Goal: Task Accomplishment & Management: Manage account settings

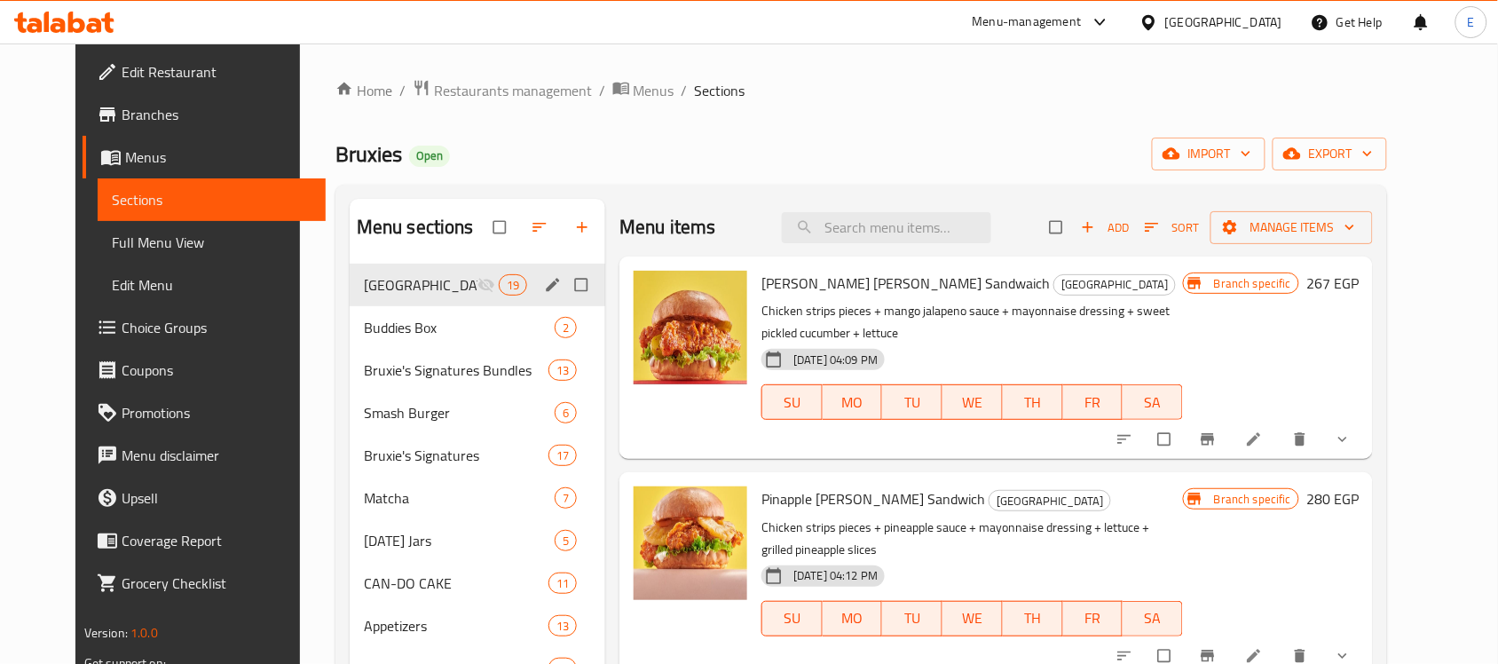
click at [541, 293] on div "Menu sections" at bounding box center [554, 284] width 27 height 23
click at [544, 291] on span "edit" at bounding box center [554, 285] width 21 height 18
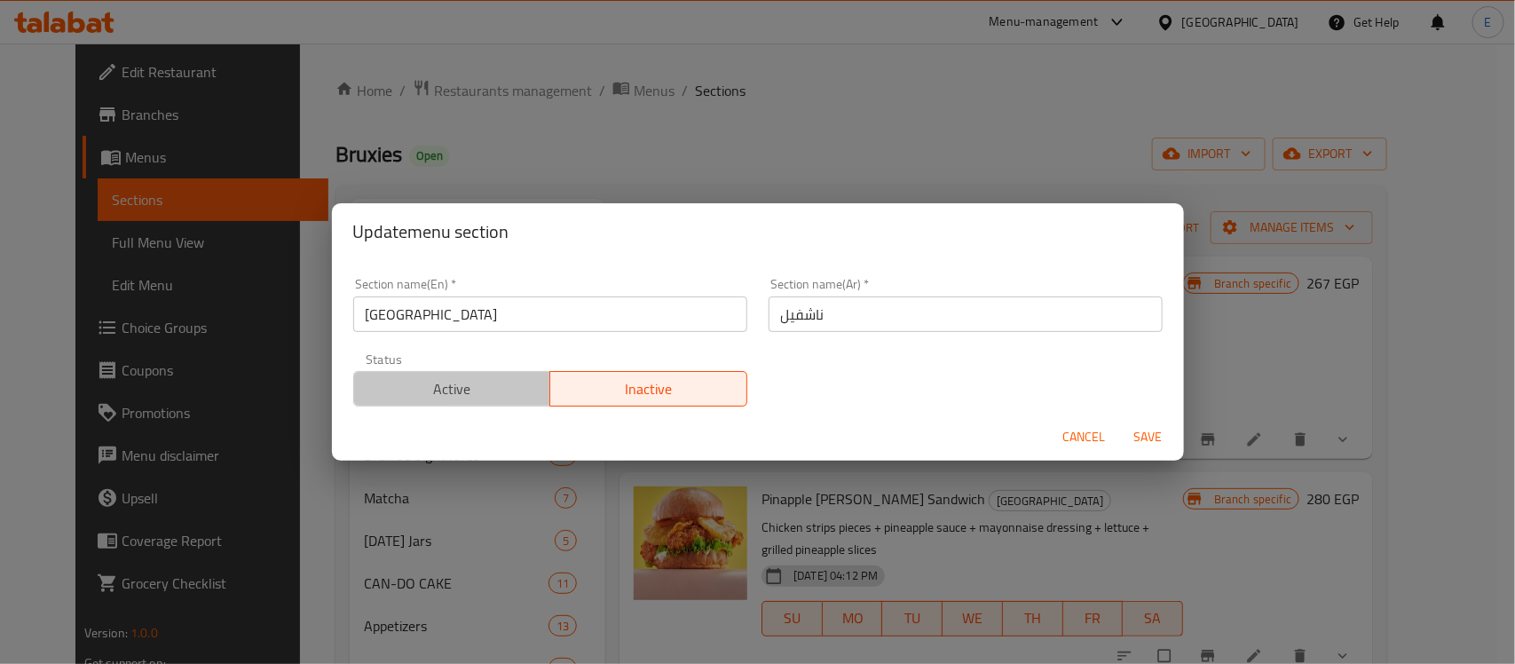
click at [485, 392] on span "Active" at bounding box center [452, 389] width 183 height 26
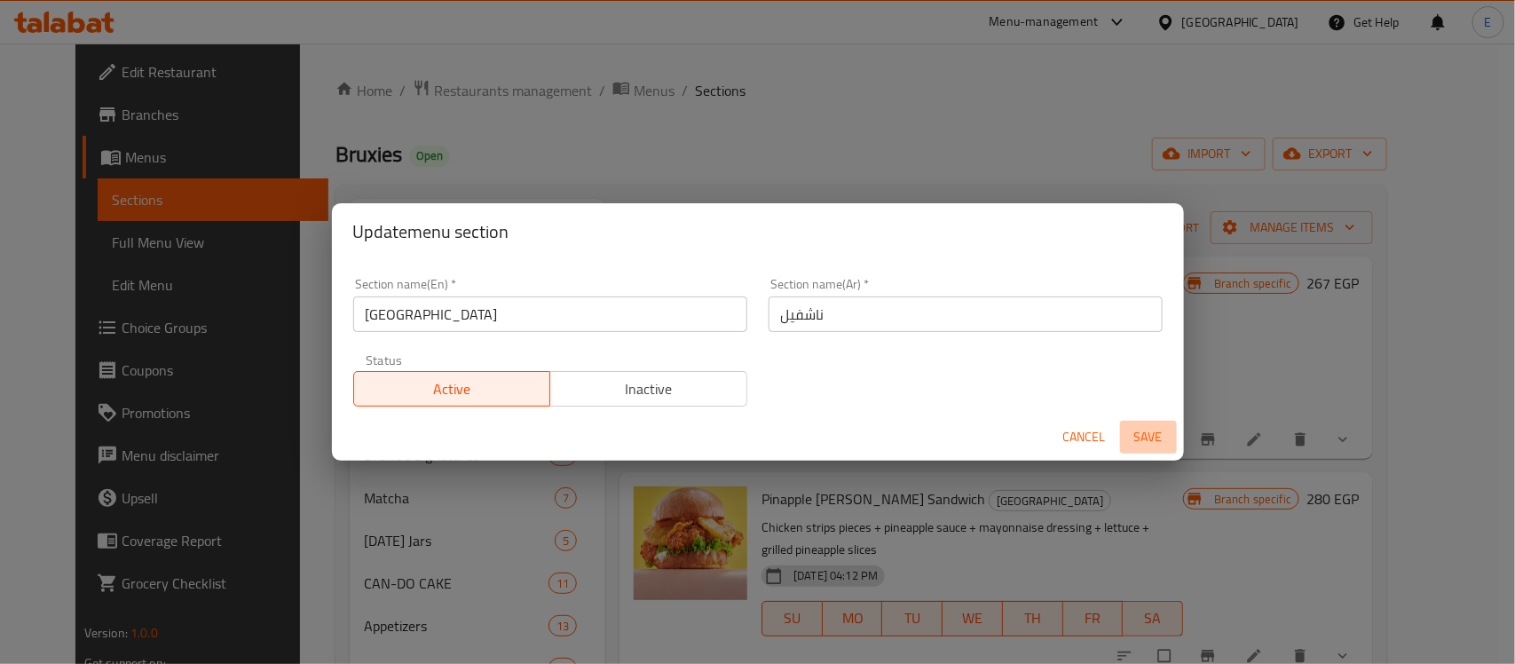
click at [1151, 431] on span "Save" at bounding box center [1148, 437] width 43 height 22
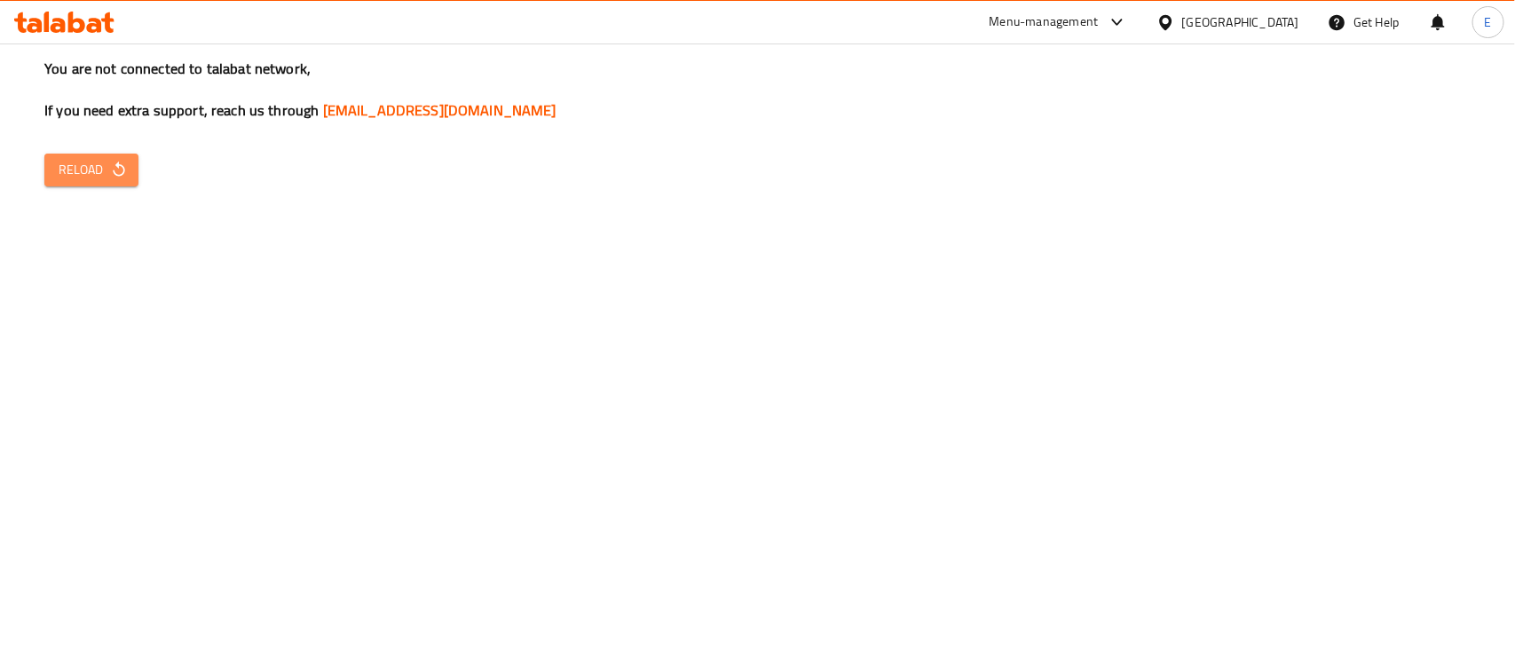
click at [80, 159] on span "Reload" at bounding box center [92, 170] width 66 height 22
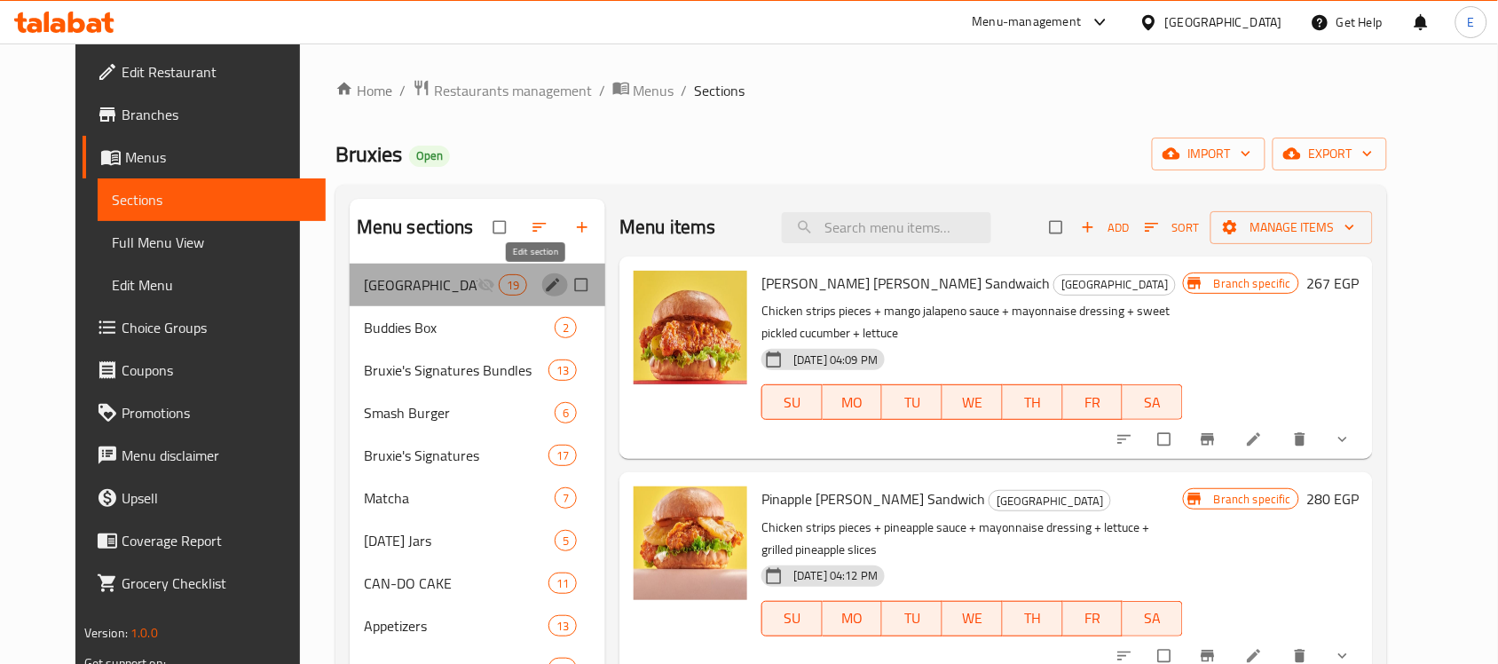
click at [541, 295] on button "edit" at bounding box center [554, 284] width 27 height 23
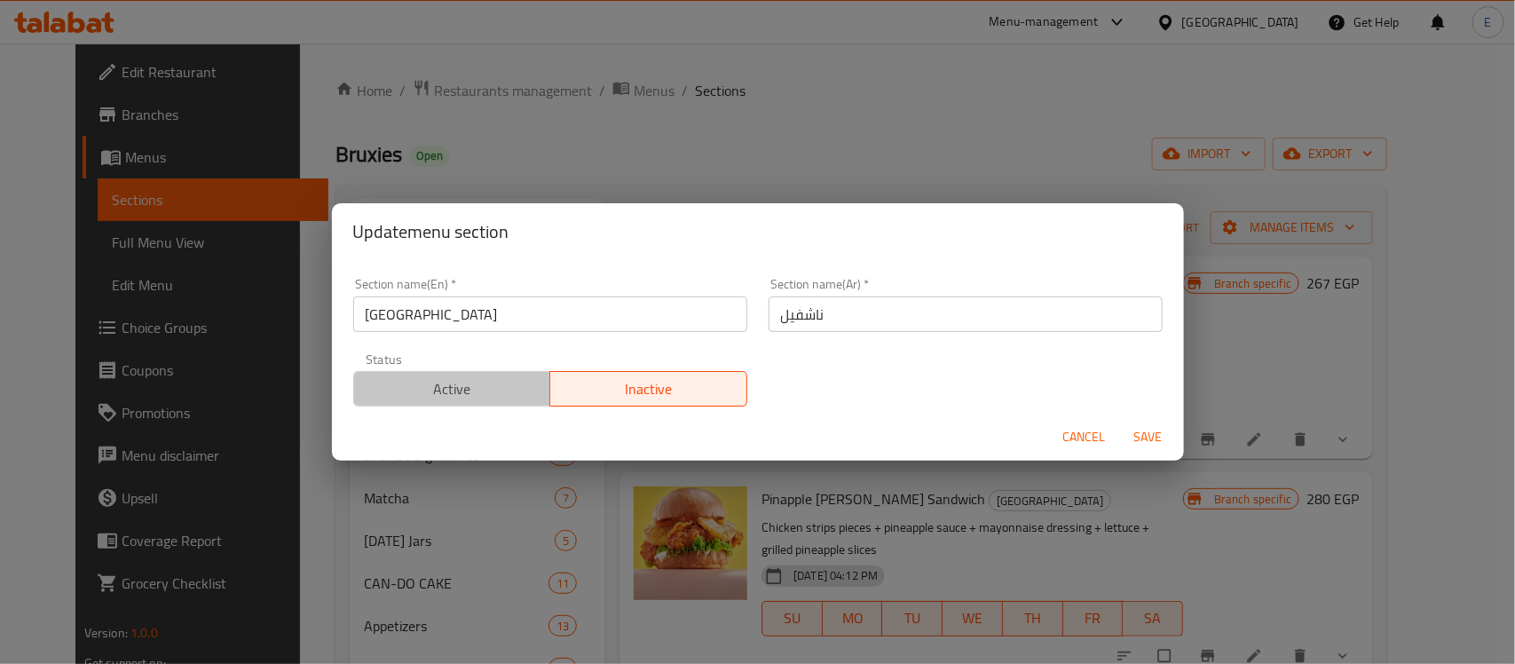
click at [472, 386] on span "Active" at bounding box center [452, 389] width 183 height 26
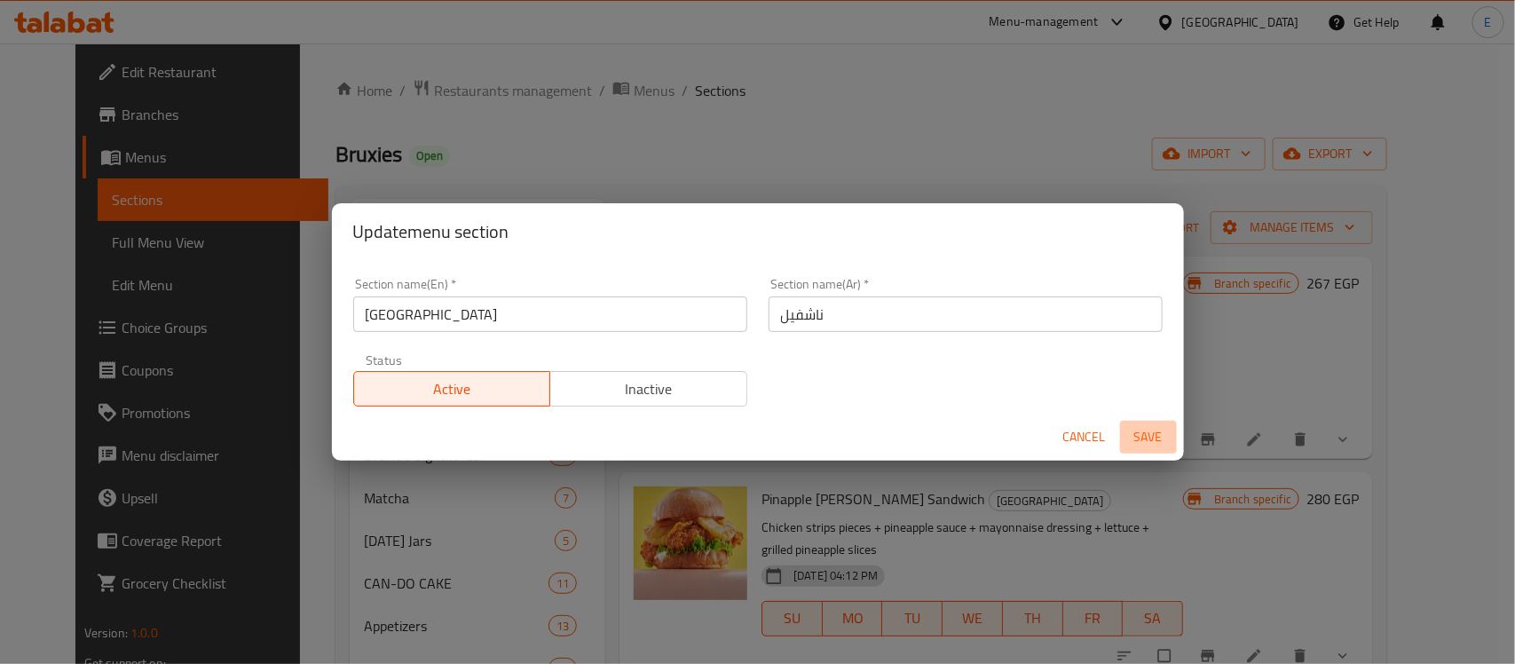
click at [1155, 427] on span "Save" at bounding box center [1148, 437] width 43 height 22
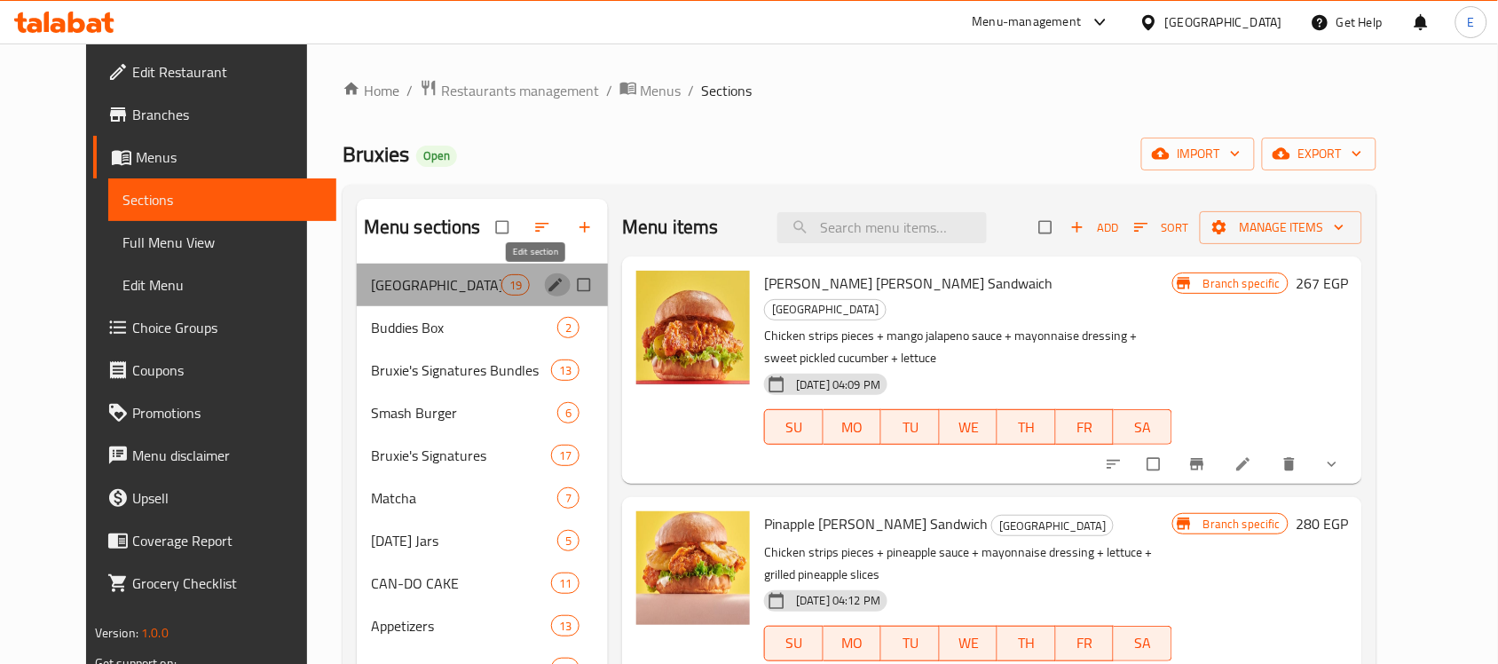
click at [547, 288] on icon "edit" at bounding box center [556, 285] width 18 height 18
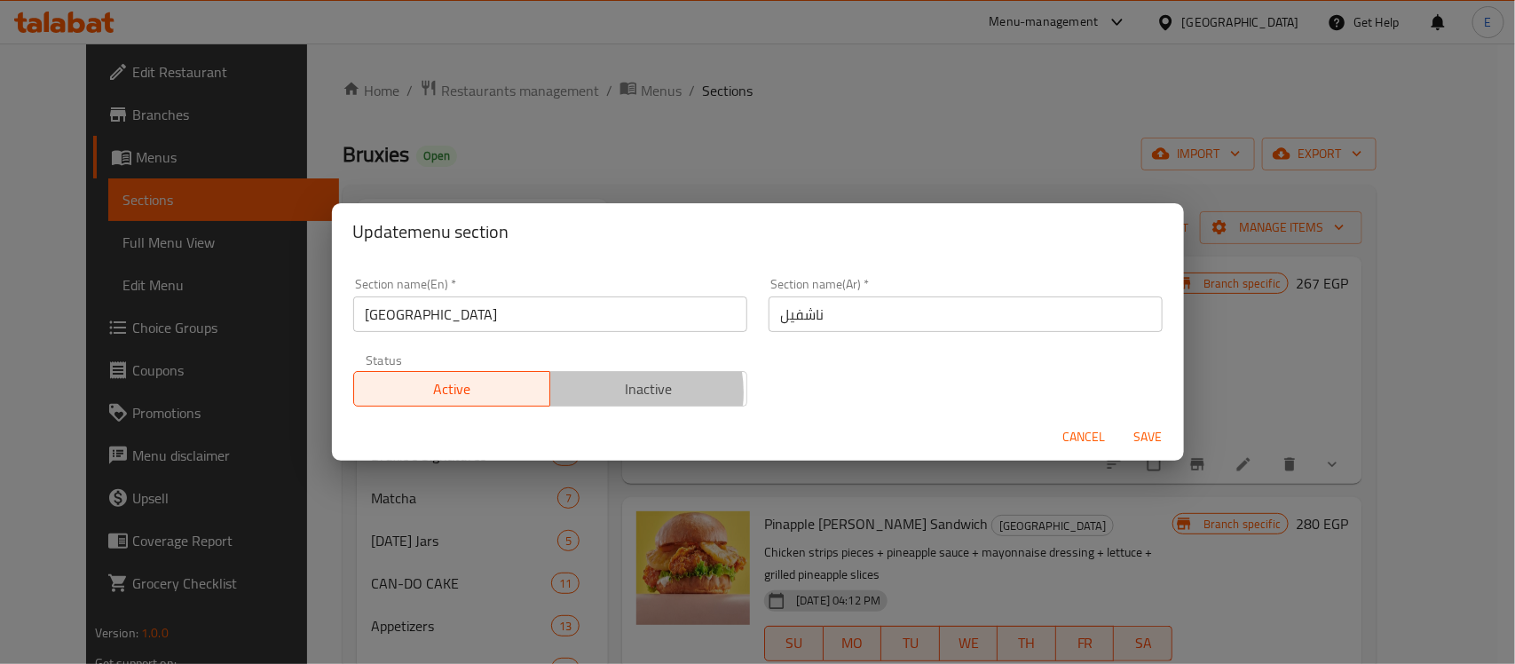
click at [612, 393] on span "Inactive" at bounding box center [648, 389] width 183 height 26
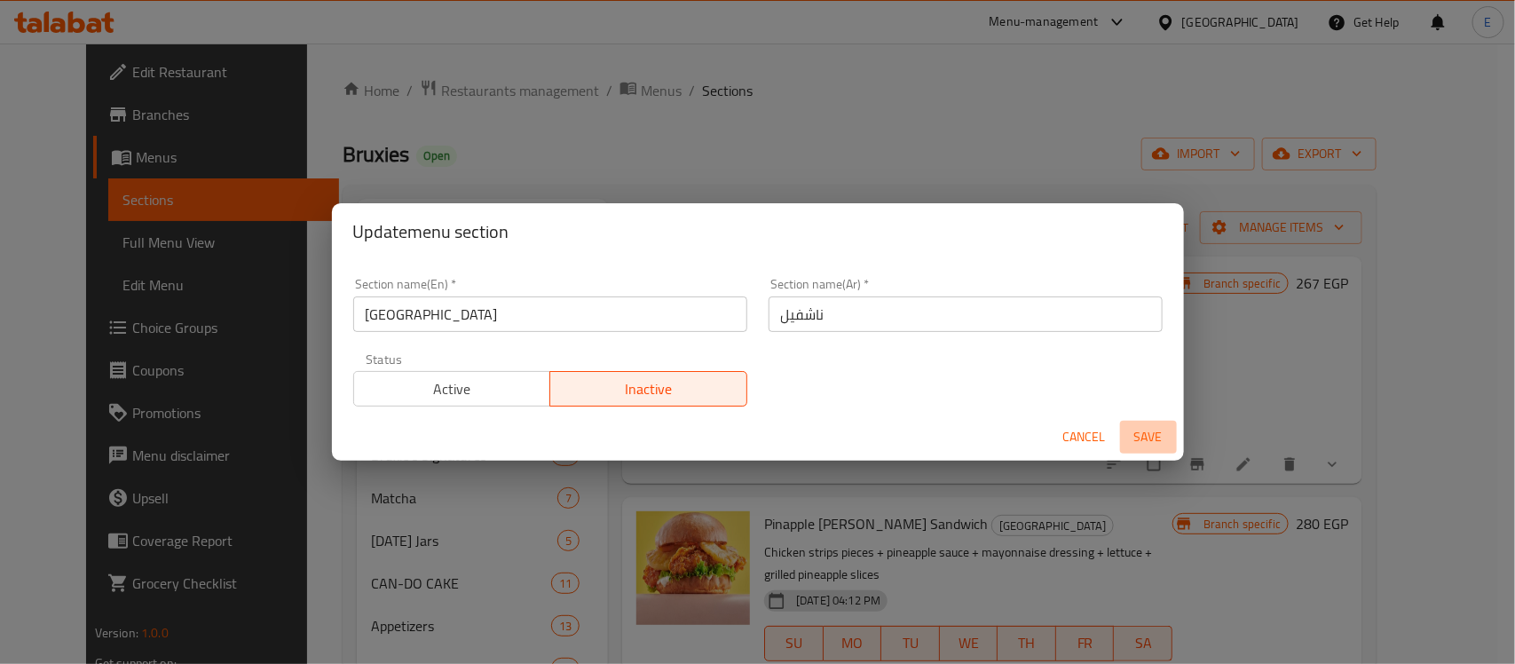
click at [1133, 451] on button "Save" at bounding box center [1148, 437] width 57 height 33
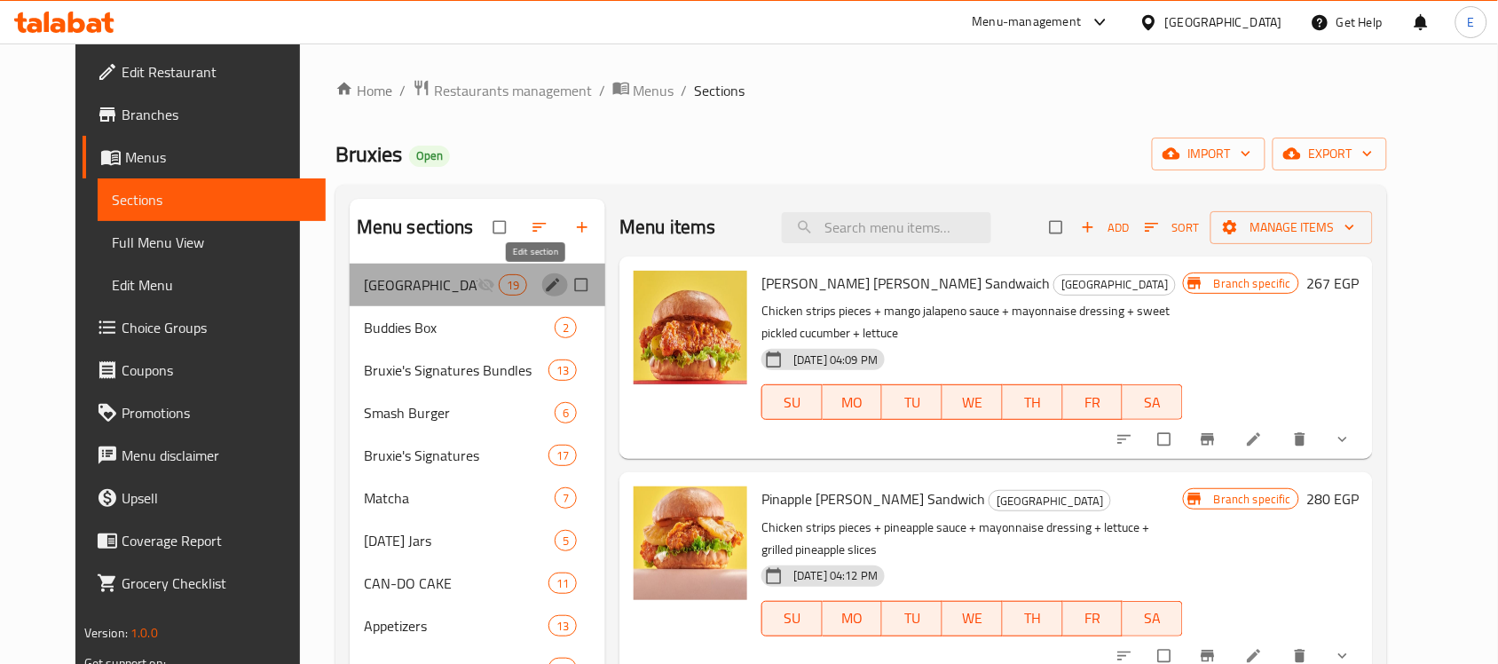
click at [544, 282] on icon "edit" at bounding box center [553, 285] width 18 height 18
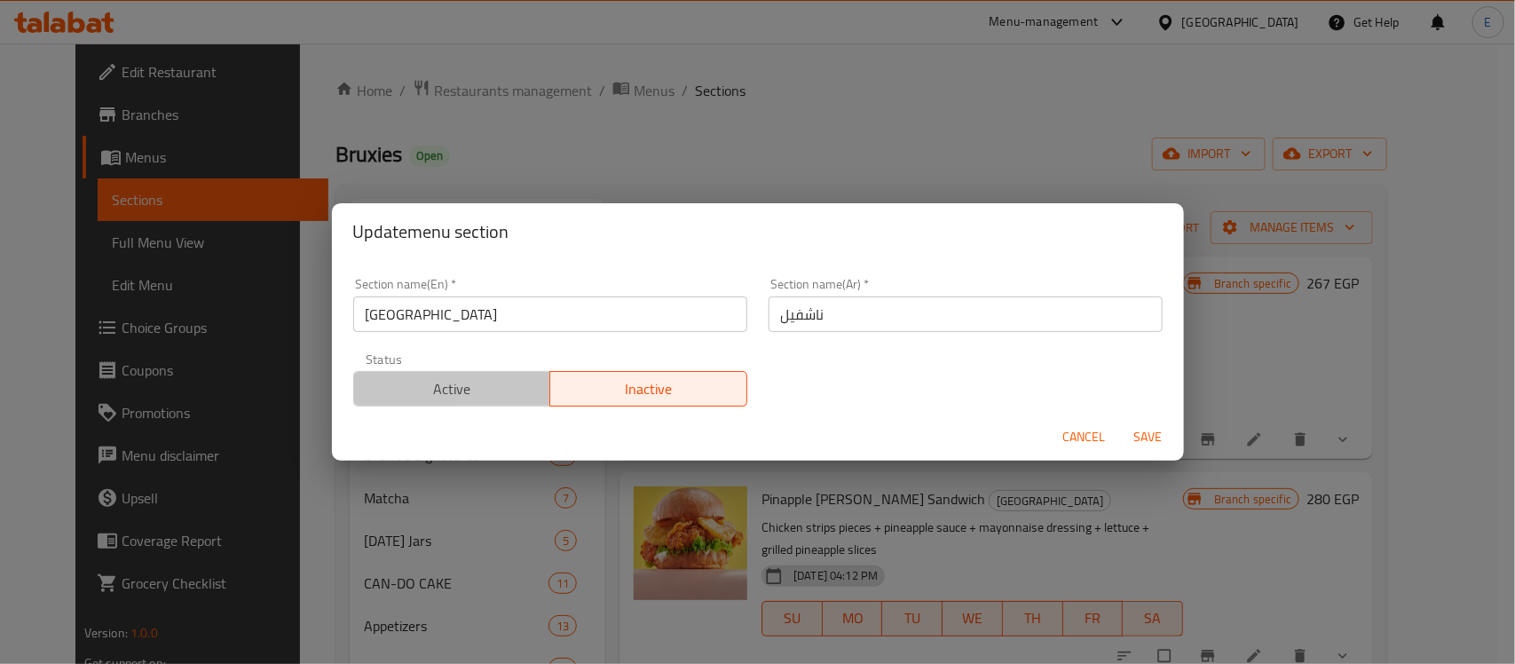
click at [457, 374] on button "Active" at bounding box center [452, 389] width 198 height 36
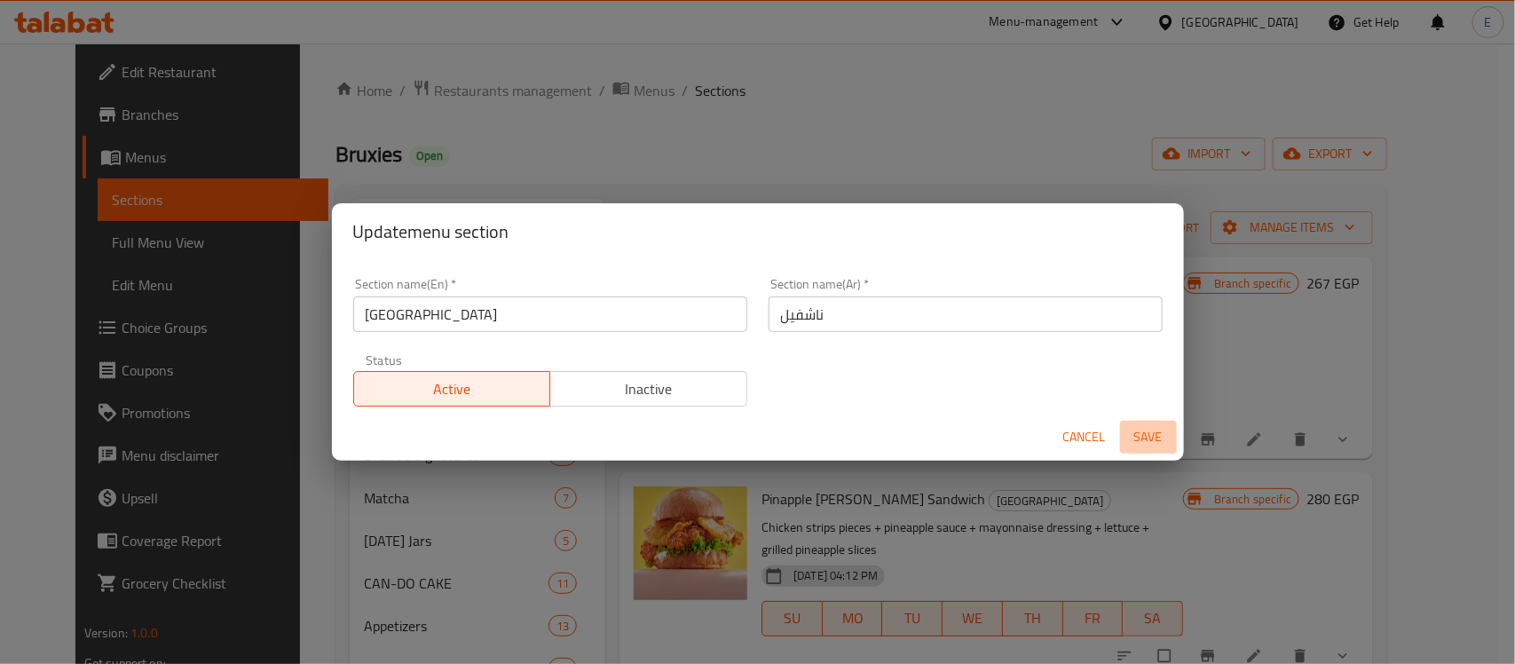
click at [1137, 426] on span "Save" at bounding box center [1148, 437] width 43 height 22
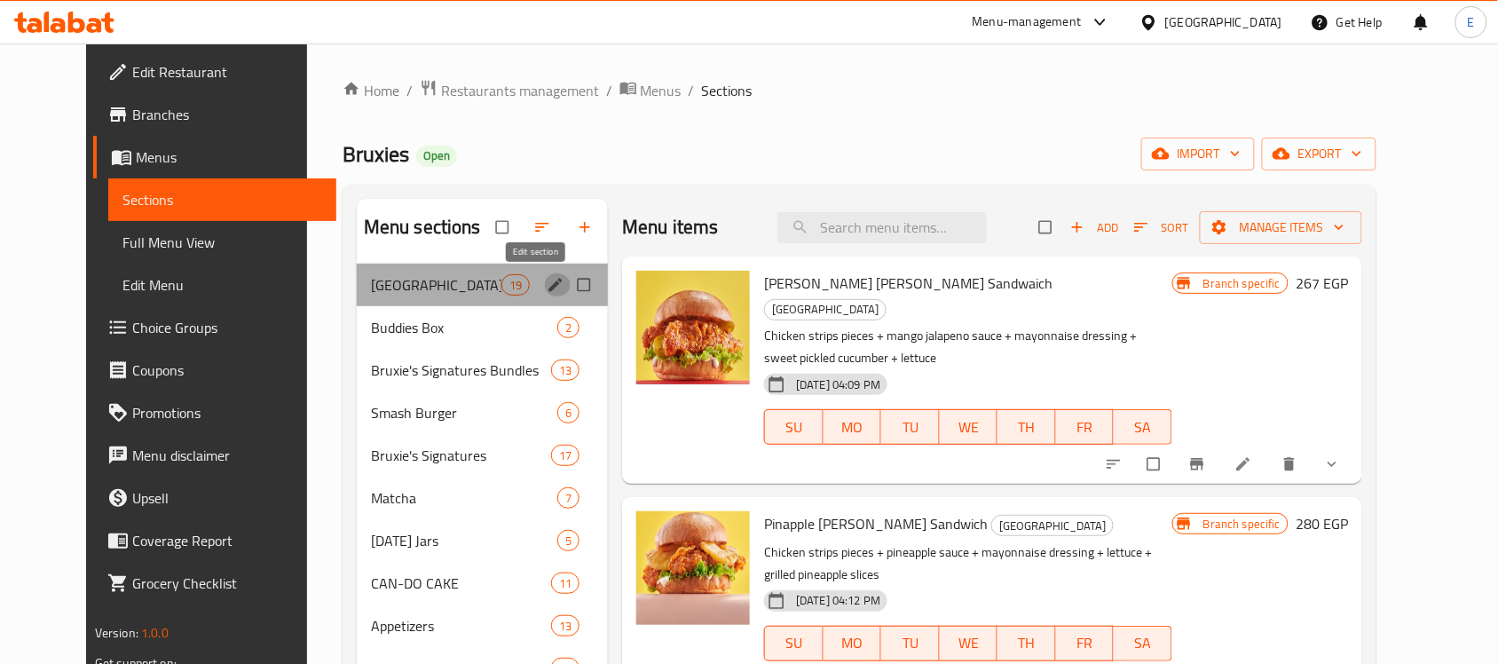
click at [549, 286] on icon "edit" at bounding box center [555, 284] width 13 height 13
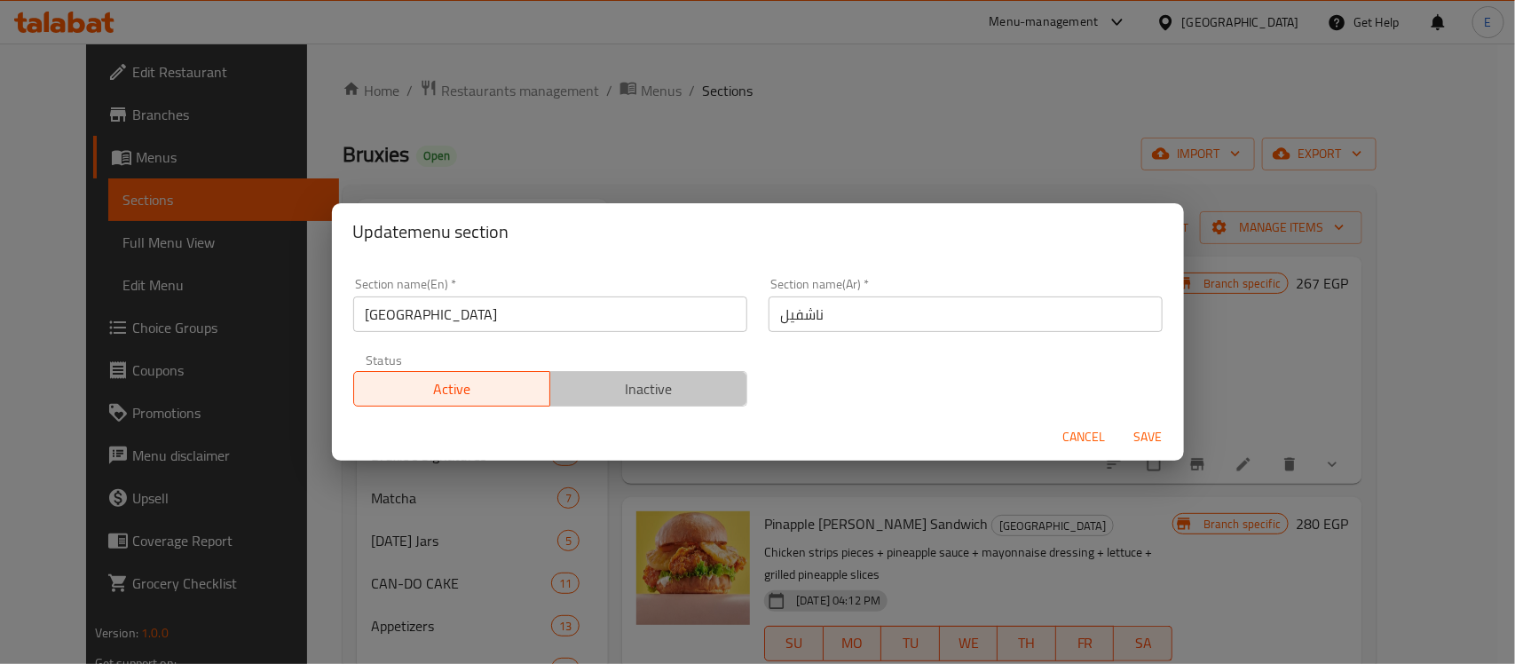
click at [649, 398] on span "Inactive" at bounding box center [648, 389] width 183 height 26
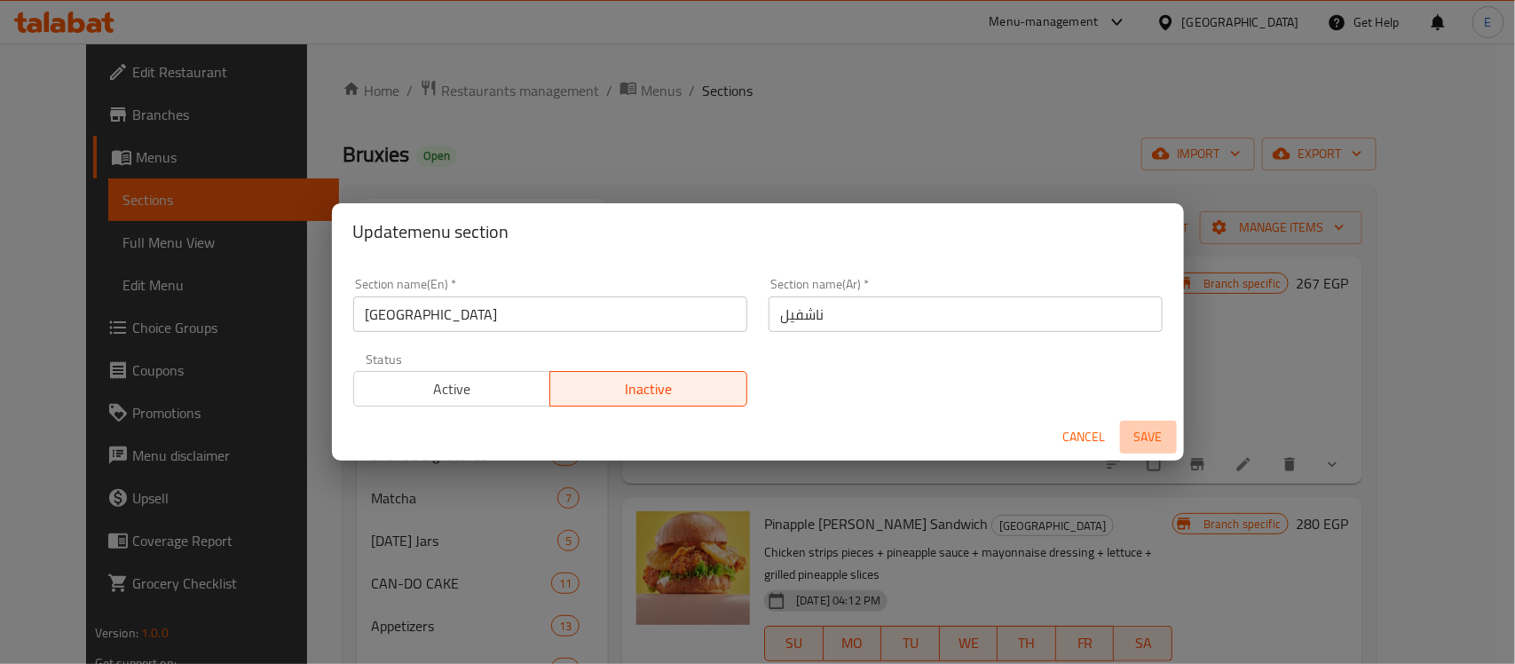
click at [1147, 432] on span "Save" at bounding box center [1148, 437] width 43 height 22
